Goal: Communication & Community: Participate in discussion

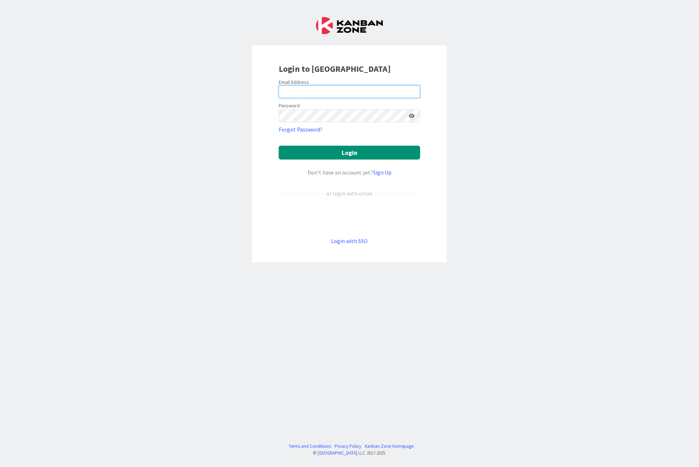
type input "[PERSON_NAME][EMAIL_ADDRESS][PERSON_NAME][DOMAIN_NAME][US_STATE]"
click at [377, 143] on form "Email Address [PERSON_NAME][EMAIL_ADDRESS][PERSON_NAME][DOMAIN_NAME][US_STATE] …" at bounding box center [350, 162] width 142 height 167
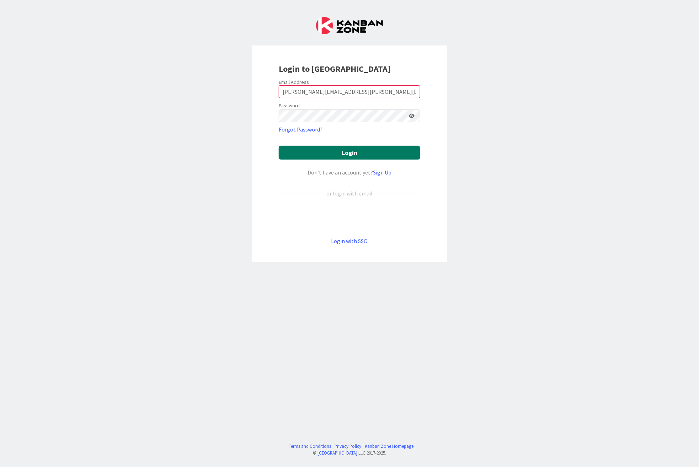
click at [377, 147] on button "Login" at bounding box center [350, 153] width 142 height 14
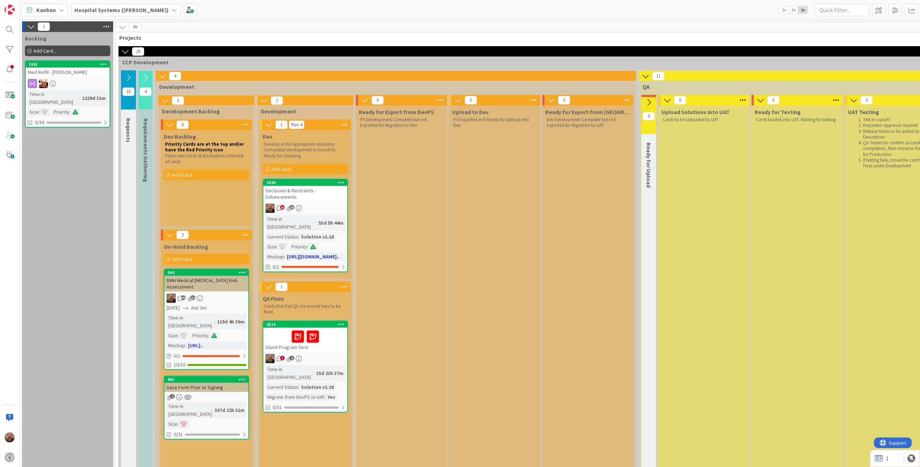
click at [321, 180] on div "2429" at bounding box center [305, 183] width 84 height 6
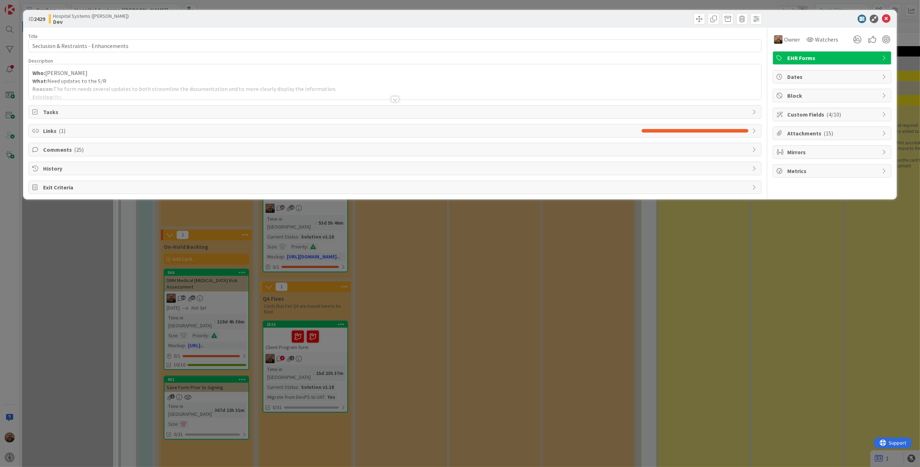
click at [396, 97] on div at bounding box center [395, 99] width 8 height 6
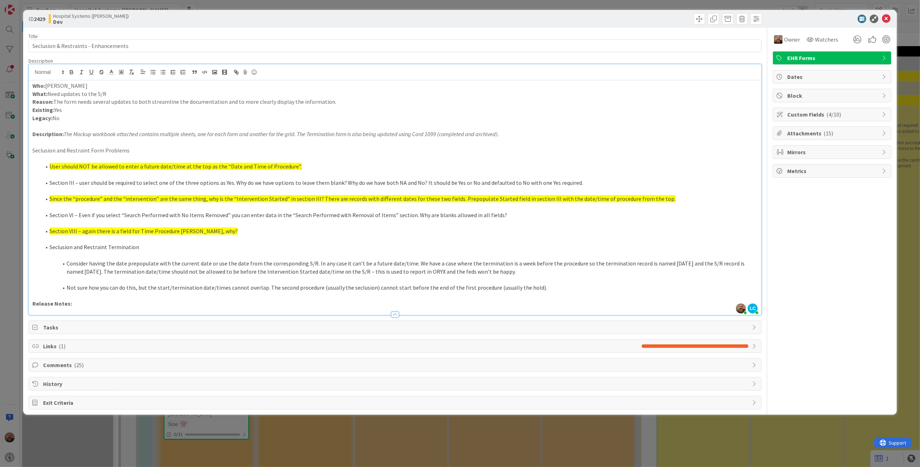
click at [101, 365] on span "Comments ( 25 )" at bounding box center [396, 365] width 706 height 9
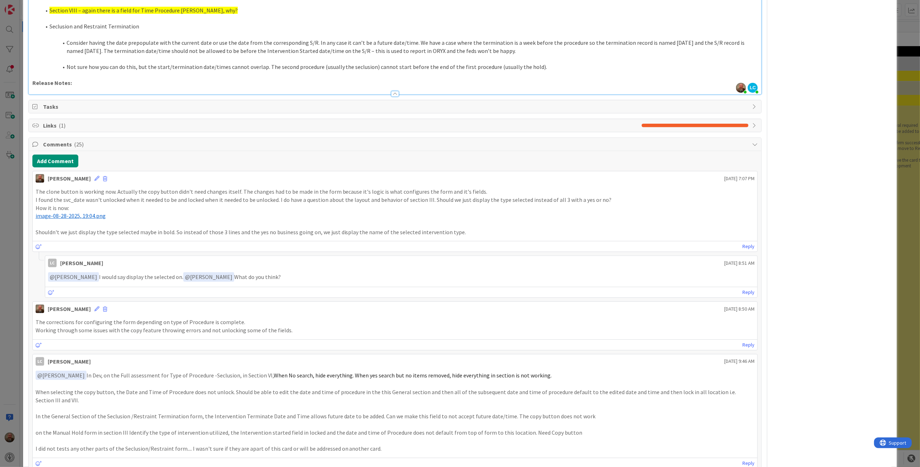
scroll to position [221, 0]
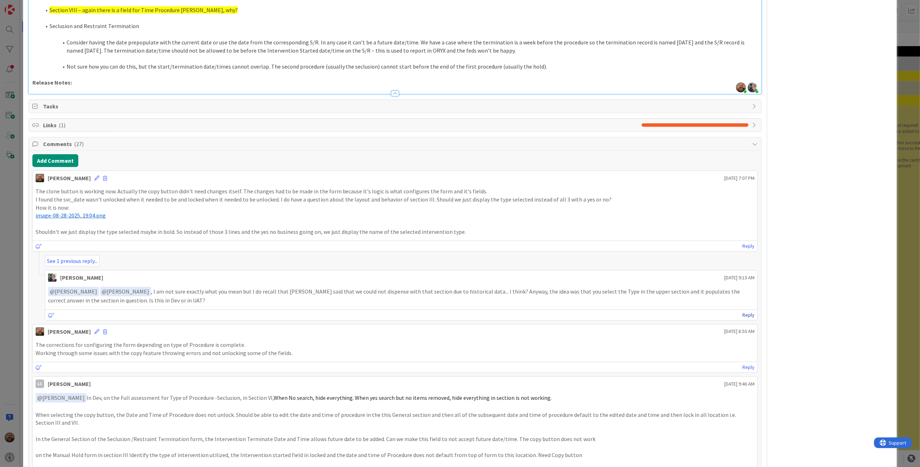
click at [699, 317] on link "Reply" at bounding box center [748, 315] width 12 height 9
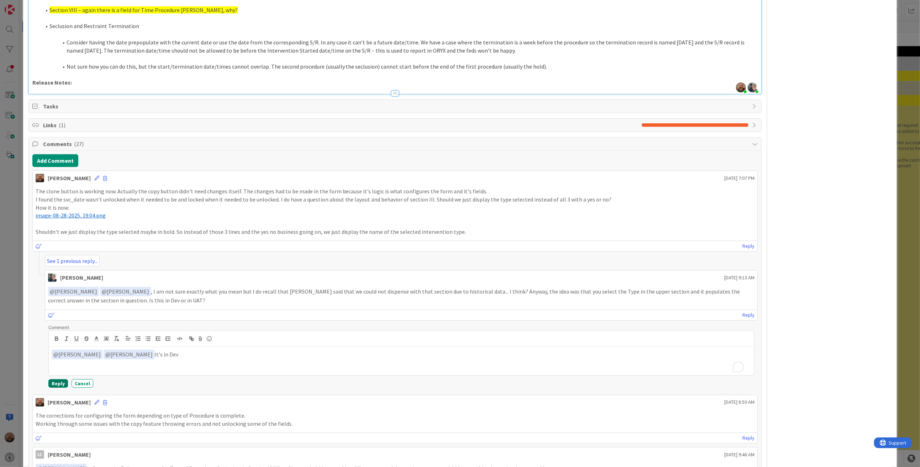
click at [55, 383] on button "Reply" at bounding box center [58, 384] width 20 height 9
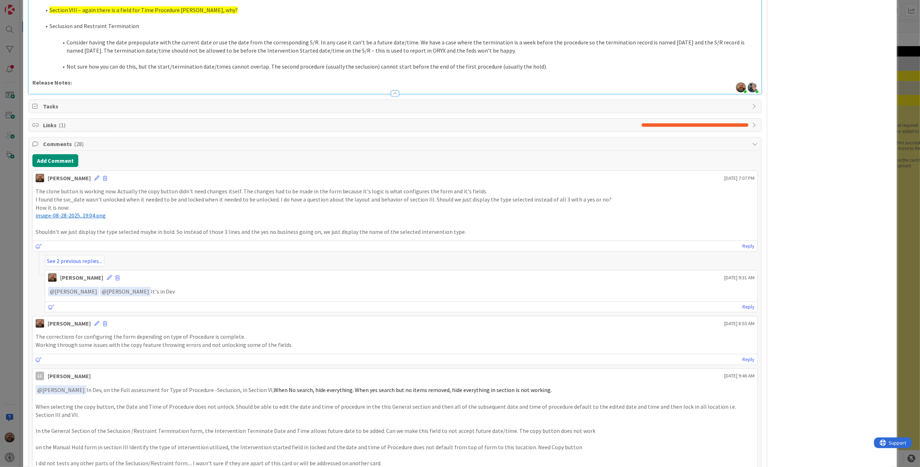
drag, startPoint x: 672, startPoint y: 217, endPoint x: 381, endPoint y: 228, distance: 292.0
drag, startPoint x: 381, startPoint y: 228, endPoint x: 234, endPoint y: 174, distance: 156.0
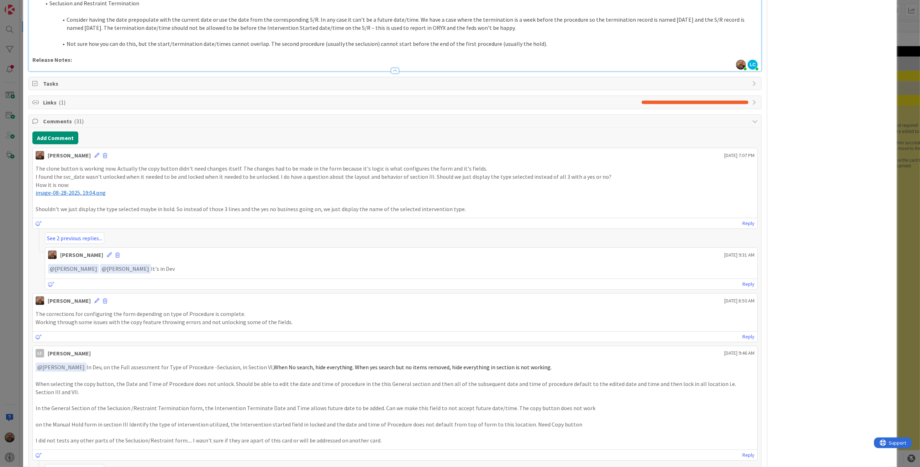
scroll to position [244, 0]
drag, startPoint x: 346, startPoint y: 385, endPoint x: 1, endPoint y: 433, distance: 348.1
